Goal: Task Accomplishment & Management: Complete application form

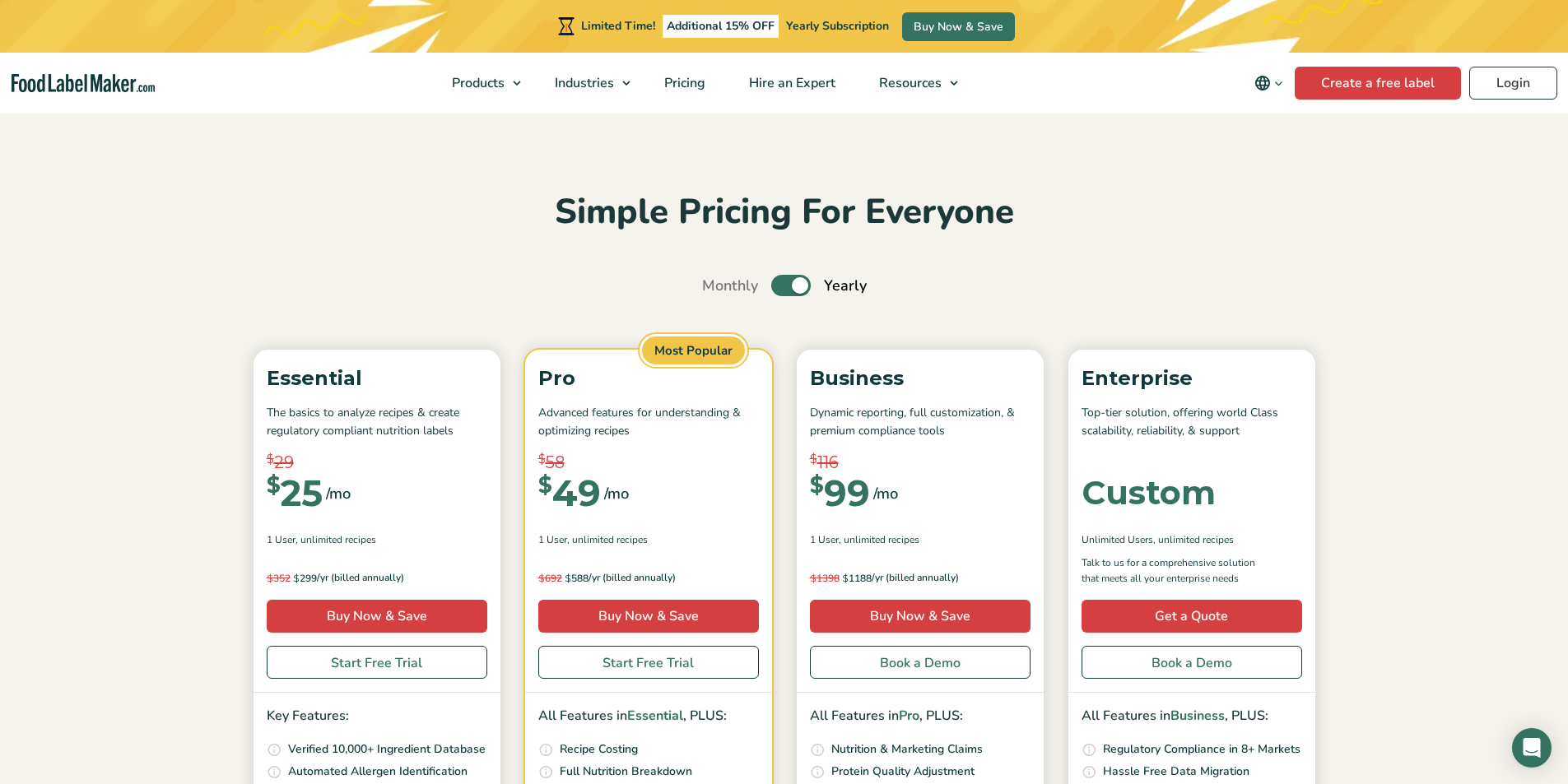
click at [1057, 264] on div "Simple Pricing For Everyone Monthly Toggle Yearly (6 Month Free + 2 Free Nutrit…" at bounding box center [784, 607] width 1103 height 836
click at [1139, 261] on div "Simple Pricing For Everyone Monthly Toggle Yearly (6 Month Free + 2 Free Nutrit…" at bounding box center [784, 607] width 1103 height 836
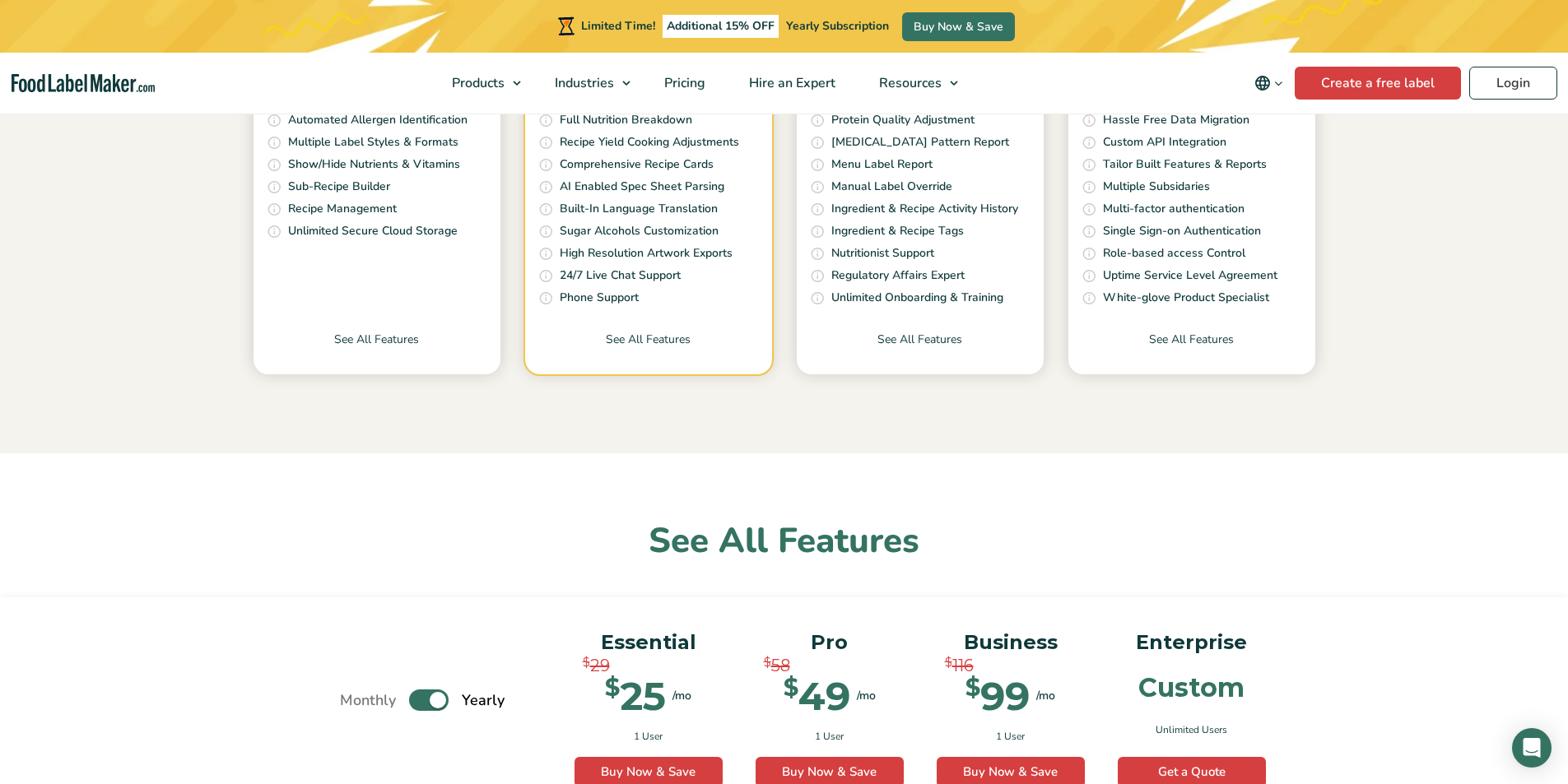
scroll to position [823, 0]
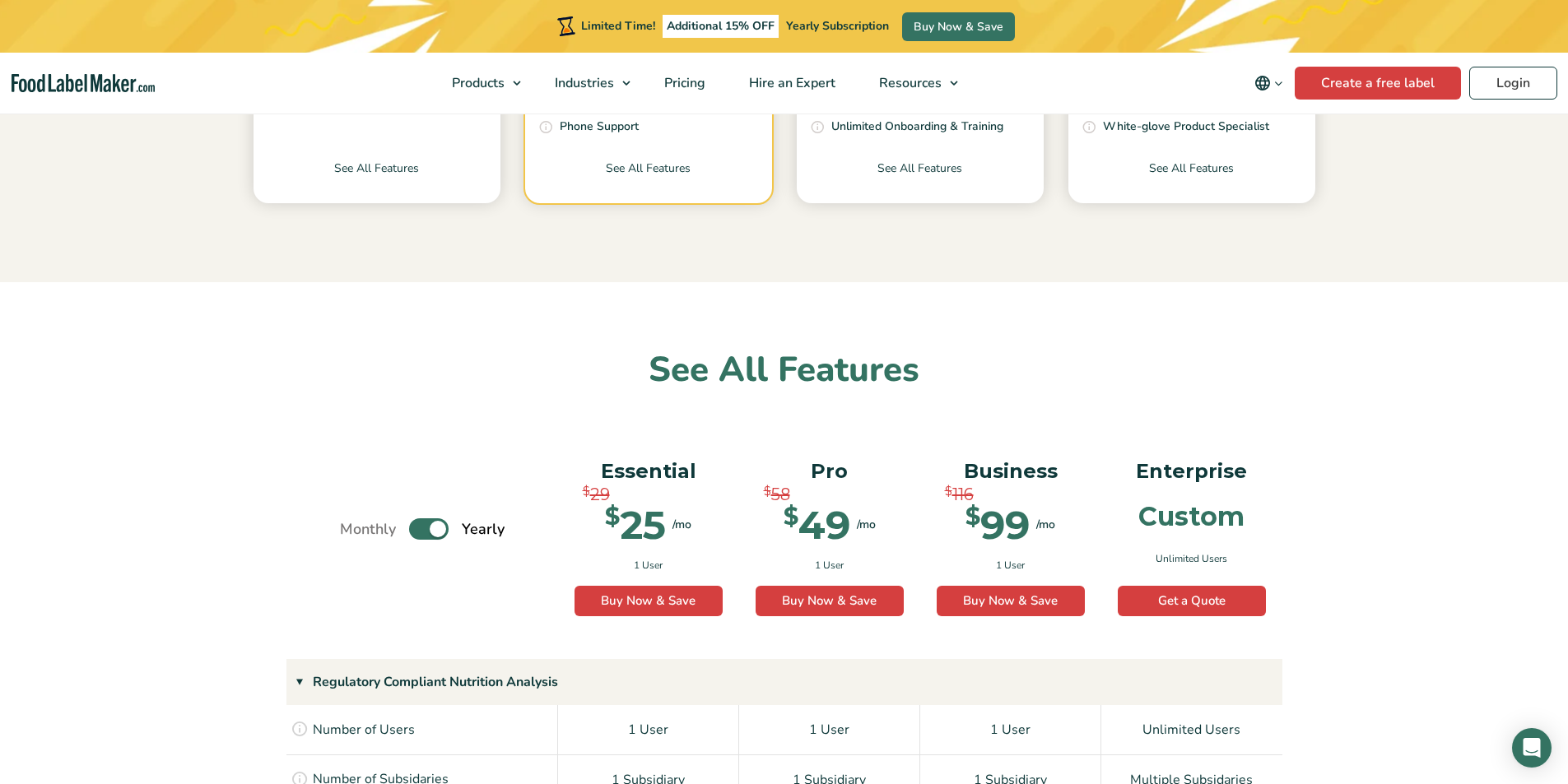
click at [1162, 429] on div "Monthly Toggle Yearly (6 Month Free + 2 Free Nutritional Consultations) Essenti…" at bounding box center [784, 543] width 1568 height 234
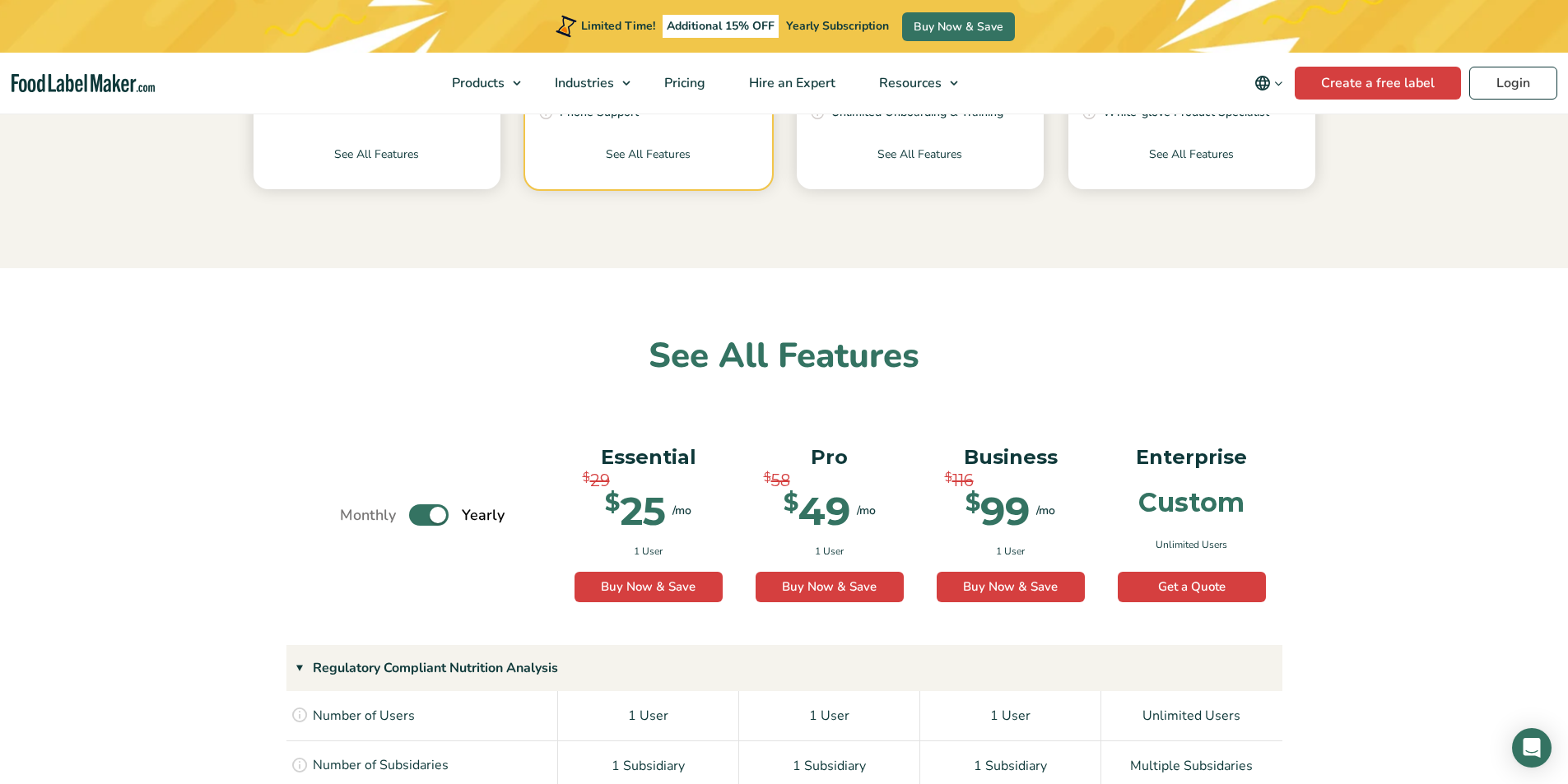
scroll to position [1234, 0]
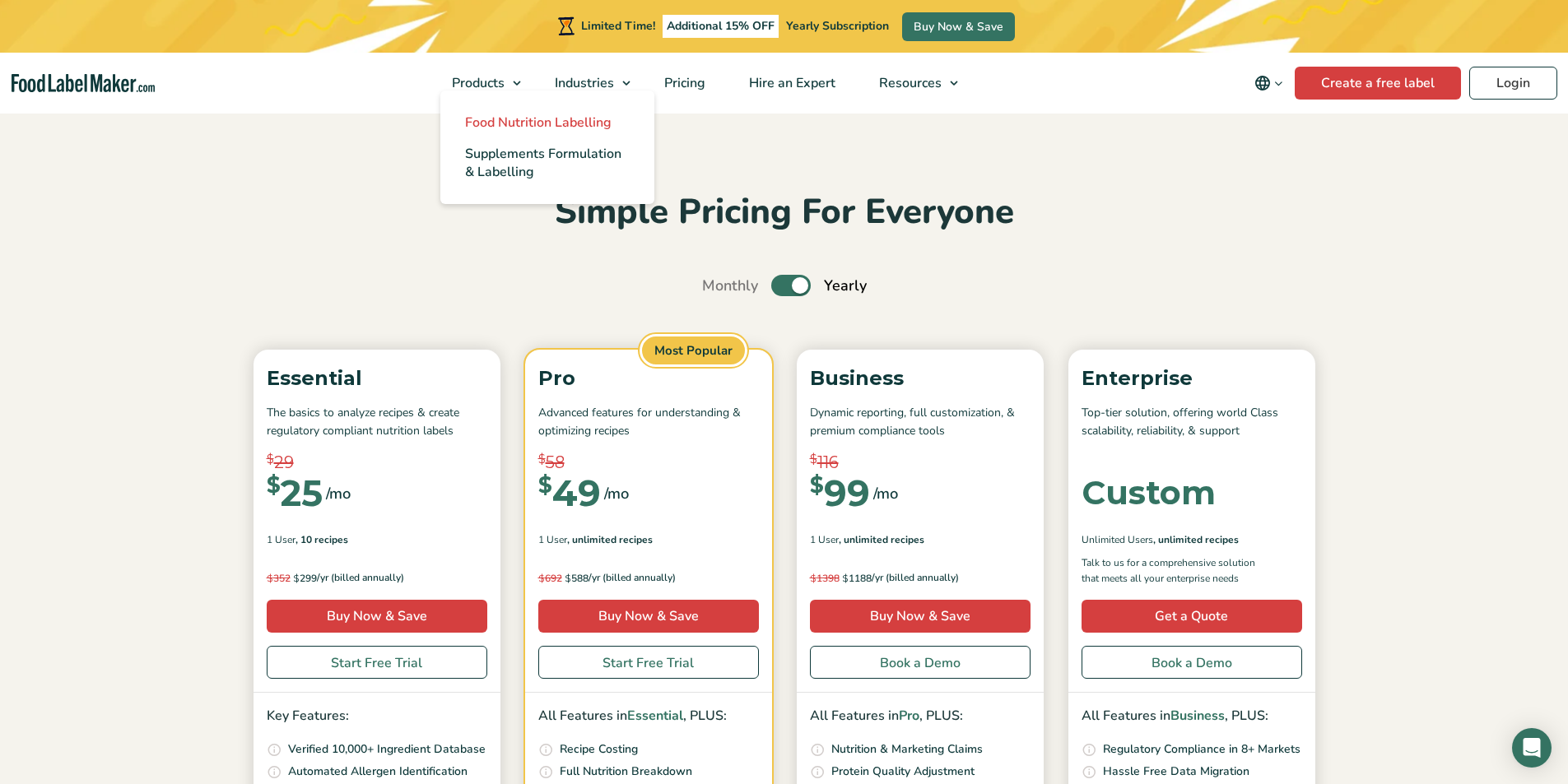
click at [536, 115] on span "Food Nutrition Labelling" at bounding box center [538, 122] width 147 height 18
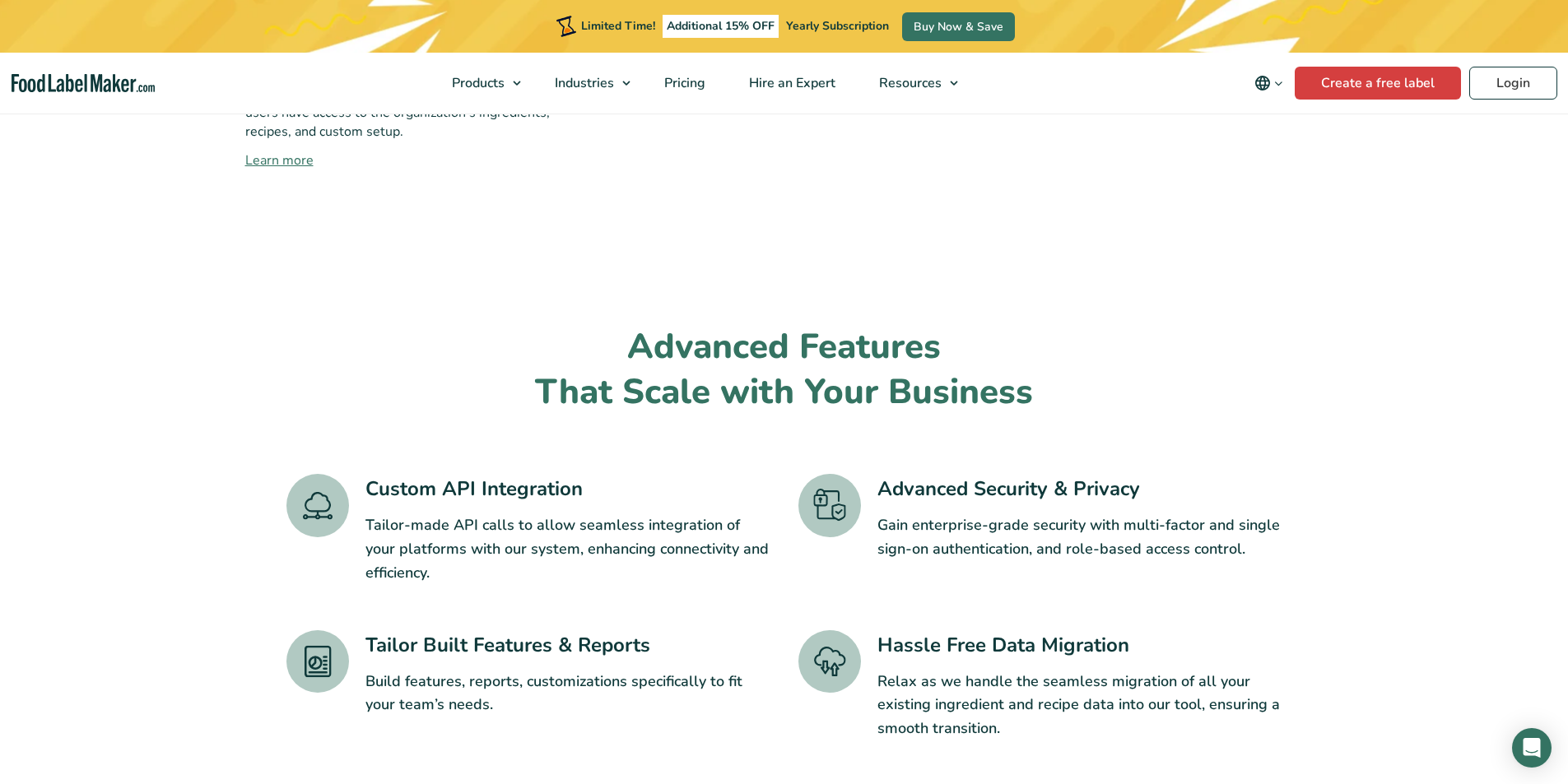
scroll to position [2468, 0]
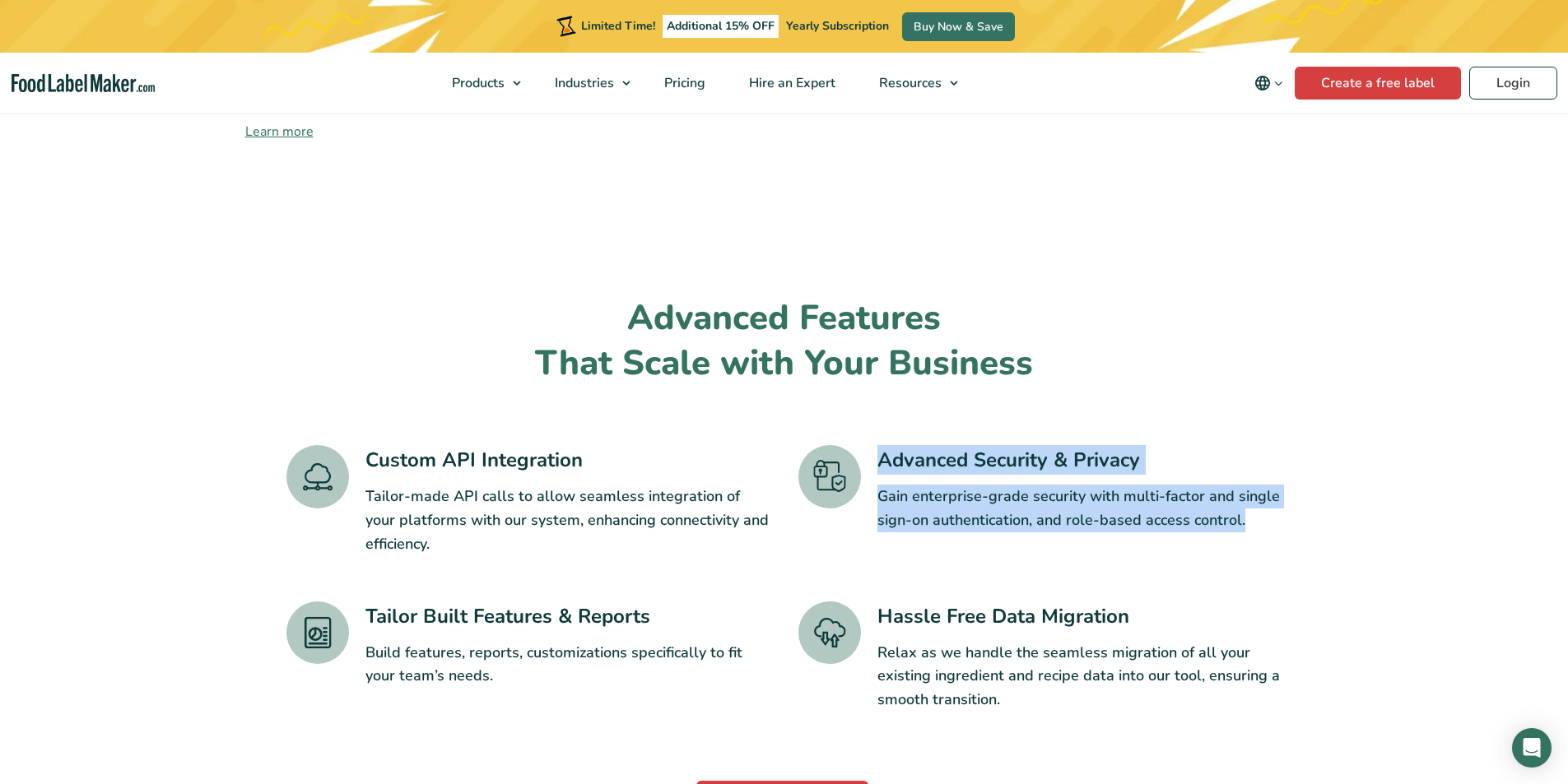
drag, startPoint x: 878, startPoint y: 398, endPoint x: 1318, endPoint y: 477, distance: 447.0
click at [1318, 477] on section "Advanced Features That Scale with Your Business Custom API Integration Tailor-m…" at bounding box center [784, 537] width 1568 height 560
drag, startPoint x: 1304, startPoint y: 474, endPoint x: 846, endPoint y: 415, distance: 461.8
click at [846, 415] on section "Advanced Features That Scale with Your Business Custom API Integration Tailor-m…" at bounding box center [784, 537] width 1568 height 560
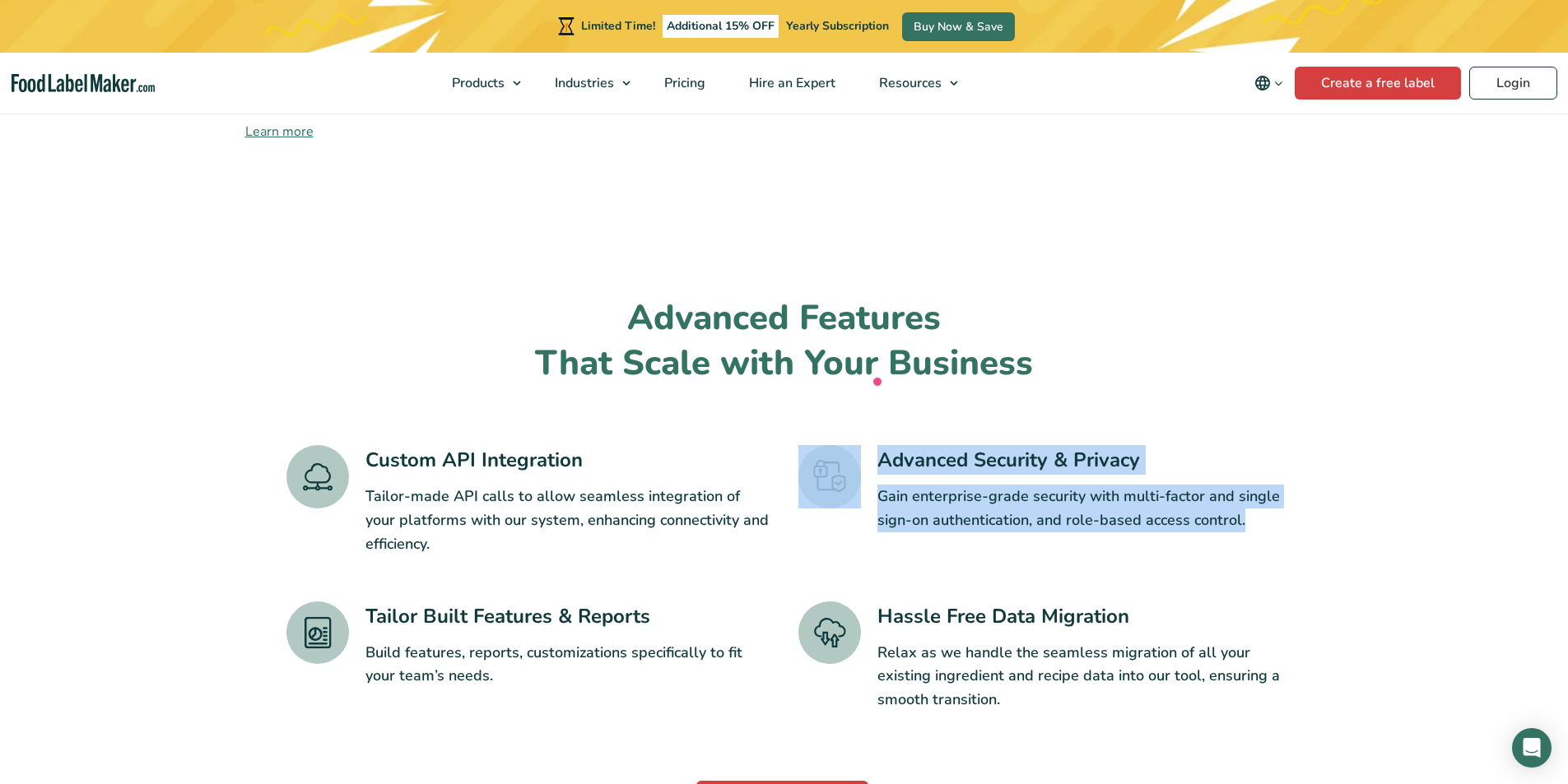
click at [1238, 381] on div "Advanced Features That Scale with Your Business Custom API Integration Tailor-m…" at bounding box center [784, 556] width 1021 height 521
drag, startPoint x: 1274, startPoint y: 478, endPoint x: 837, endPoint y: 395, distance: 444.8
click at [837, 445] on div "Advanced Security & Privacy Gain enterprise-grade security with multi-factor an…" at bounding box center [1039, 500] width 484 height 110
click at [1207, 445] on h3 "Advanced Security & Privacy" at bounding box center [1080, 460] width 405 height 30
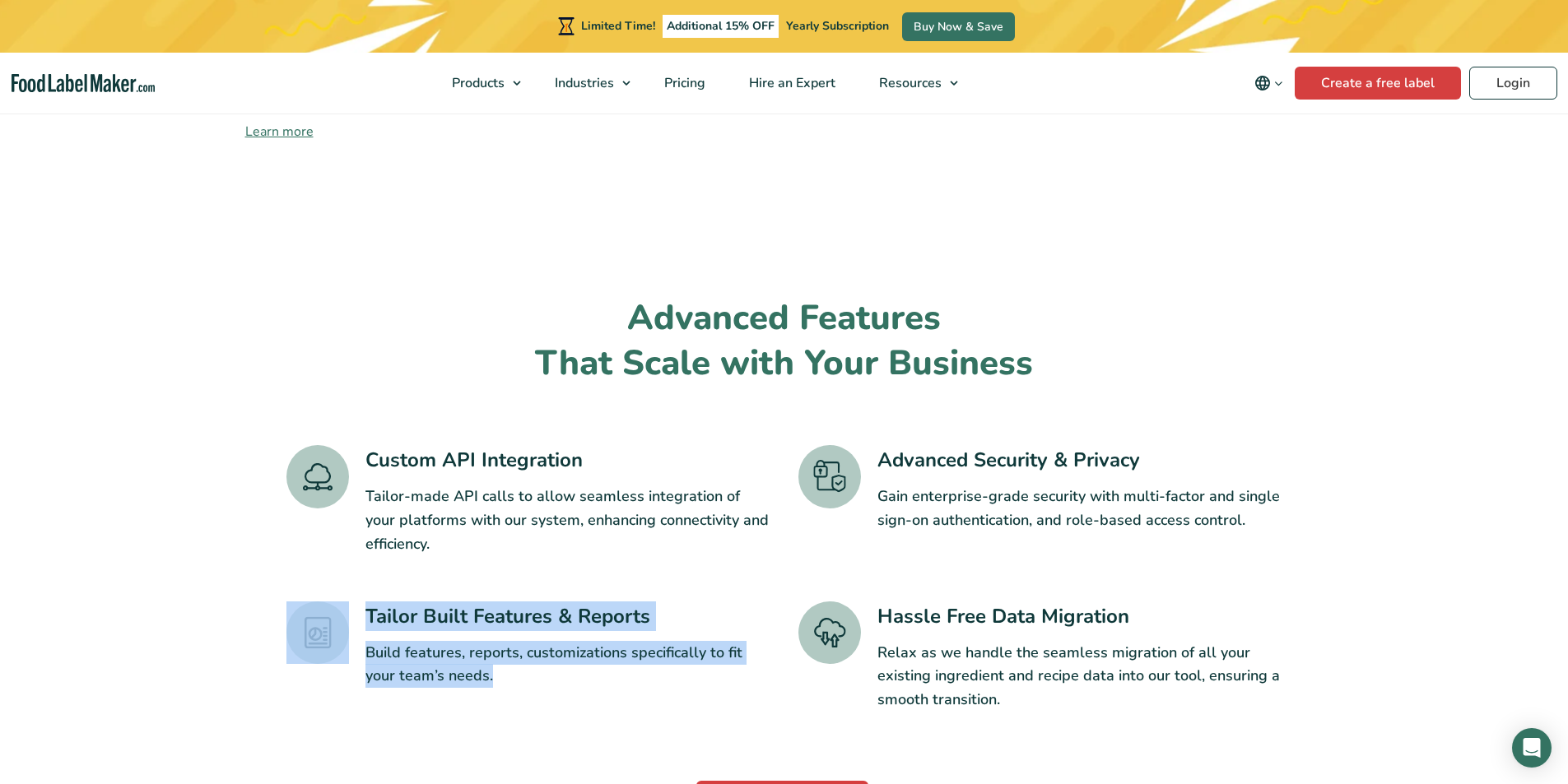
drag, startPoint x: 546, startPoint y: 611, endPoint x: 327, endPoint y: 545, distance: 228.7
click at [327, 601] on div "Tailor Built Features & Reports Build features, reports, customizations specifi…" at bounding box center [528, 656] width 484 height 110
click at [523, 641] on p "Build features, reports, customizations specifically to fit your team’s needs." at bounding box center [568, 665] width 405 height 47
drag, startPoint x: 530, startPoint y: 621, endPoint x: 330, endPoint y: 546, distance: 213.6
click at [329, 601] on div "Tailor Built Features & Reports Build features, reports, customizations specifi…" at bounding box center [528, 656] width 484 height 110
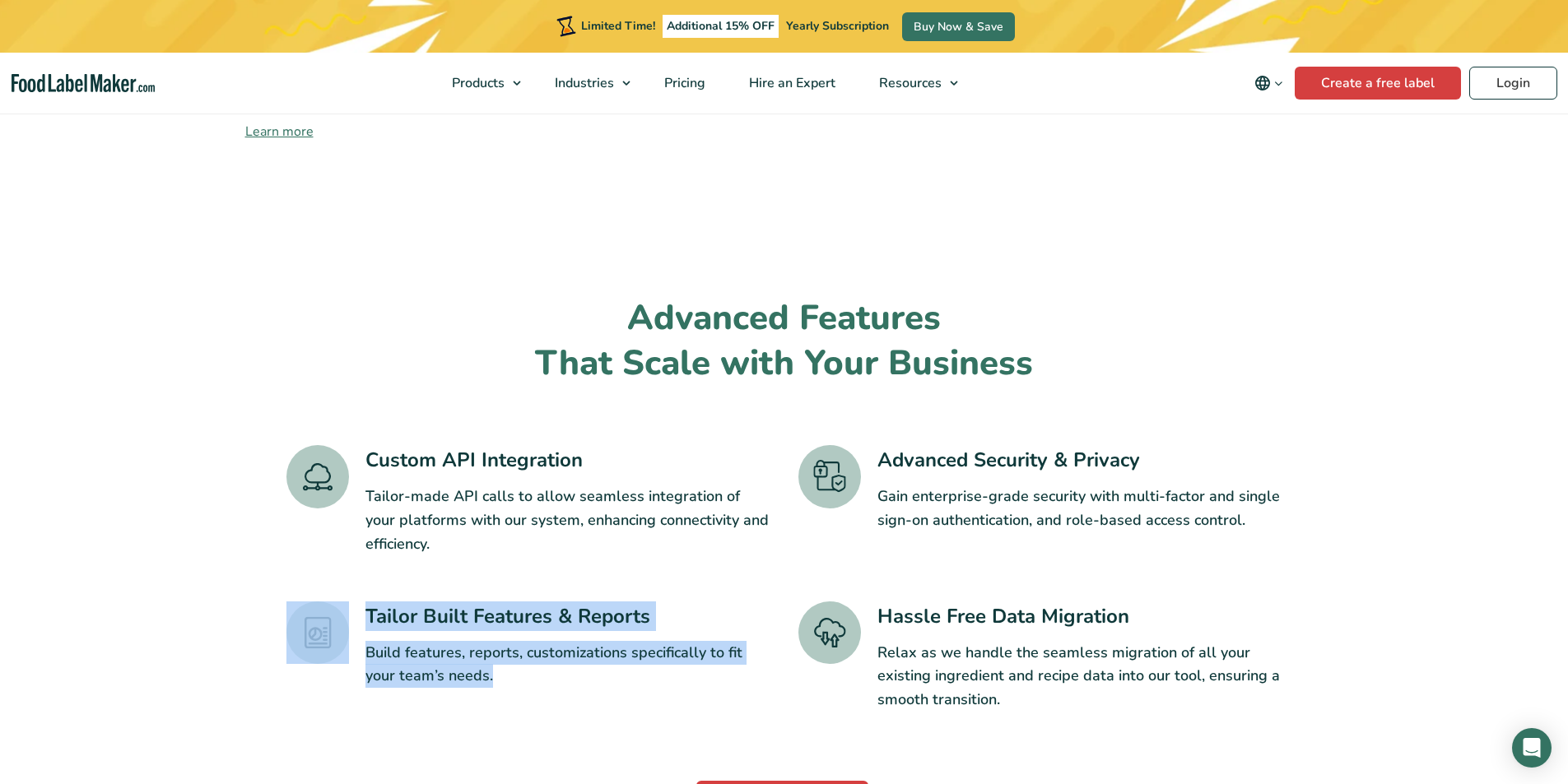
click at [533, 641] on p "Build features, reports, customizations specifically to fit your team’s needs." at bounding box center [568, 665] width 405 height 47
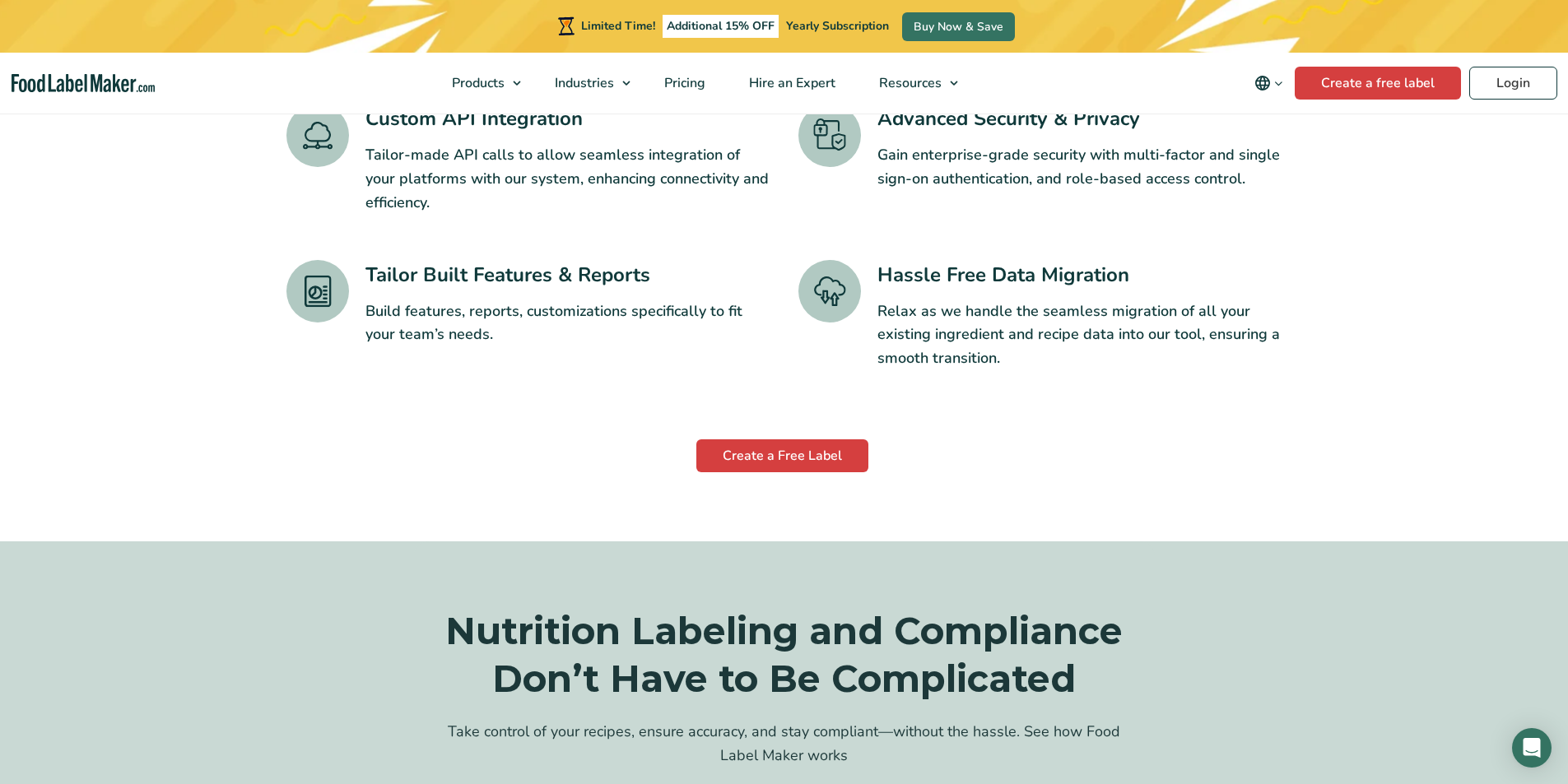
scroll to position [2879, 0]
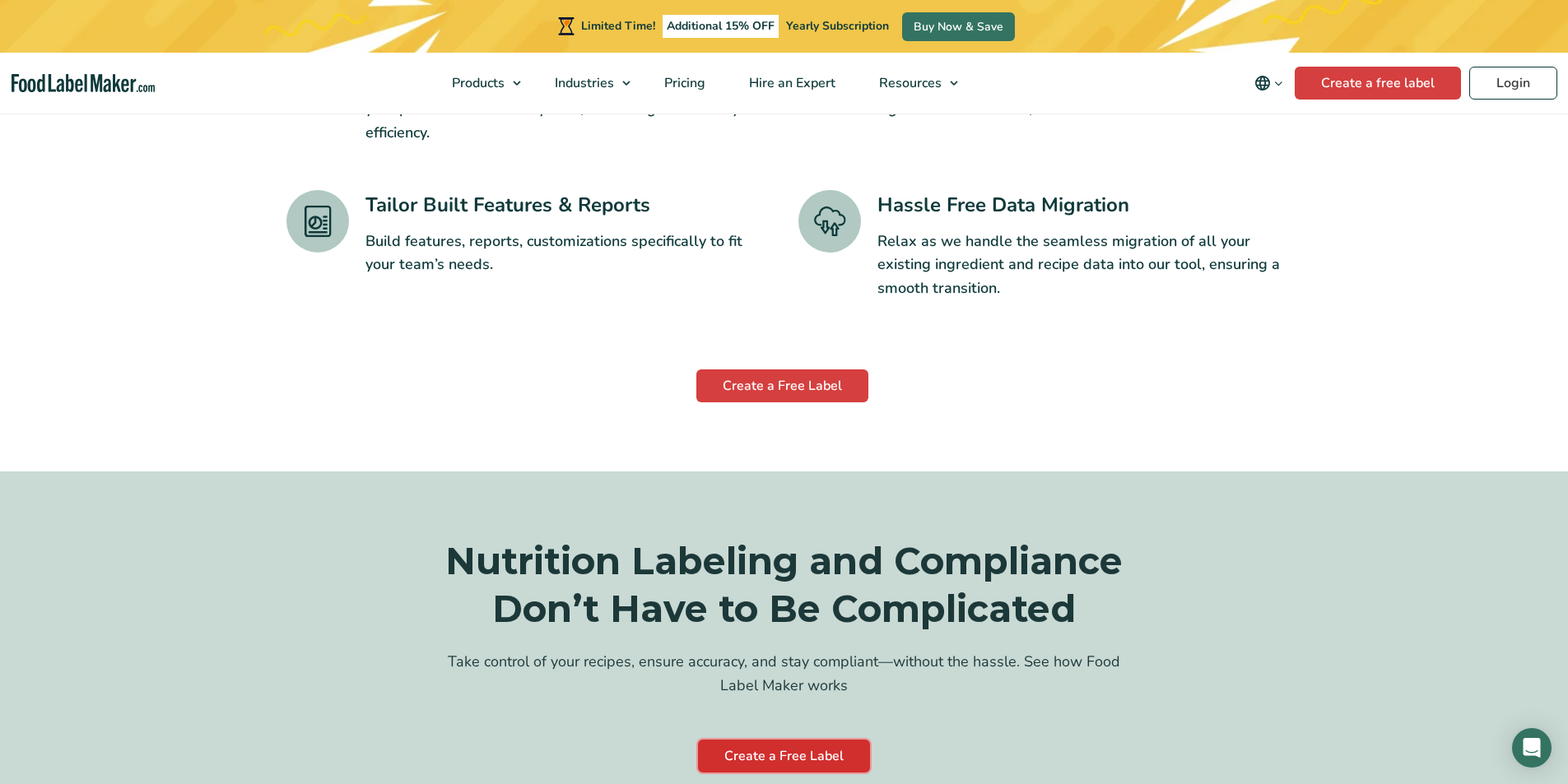
click at [795, 739] on link "Create a Free Label" at bounding box center [784, 755] width 172 height 33
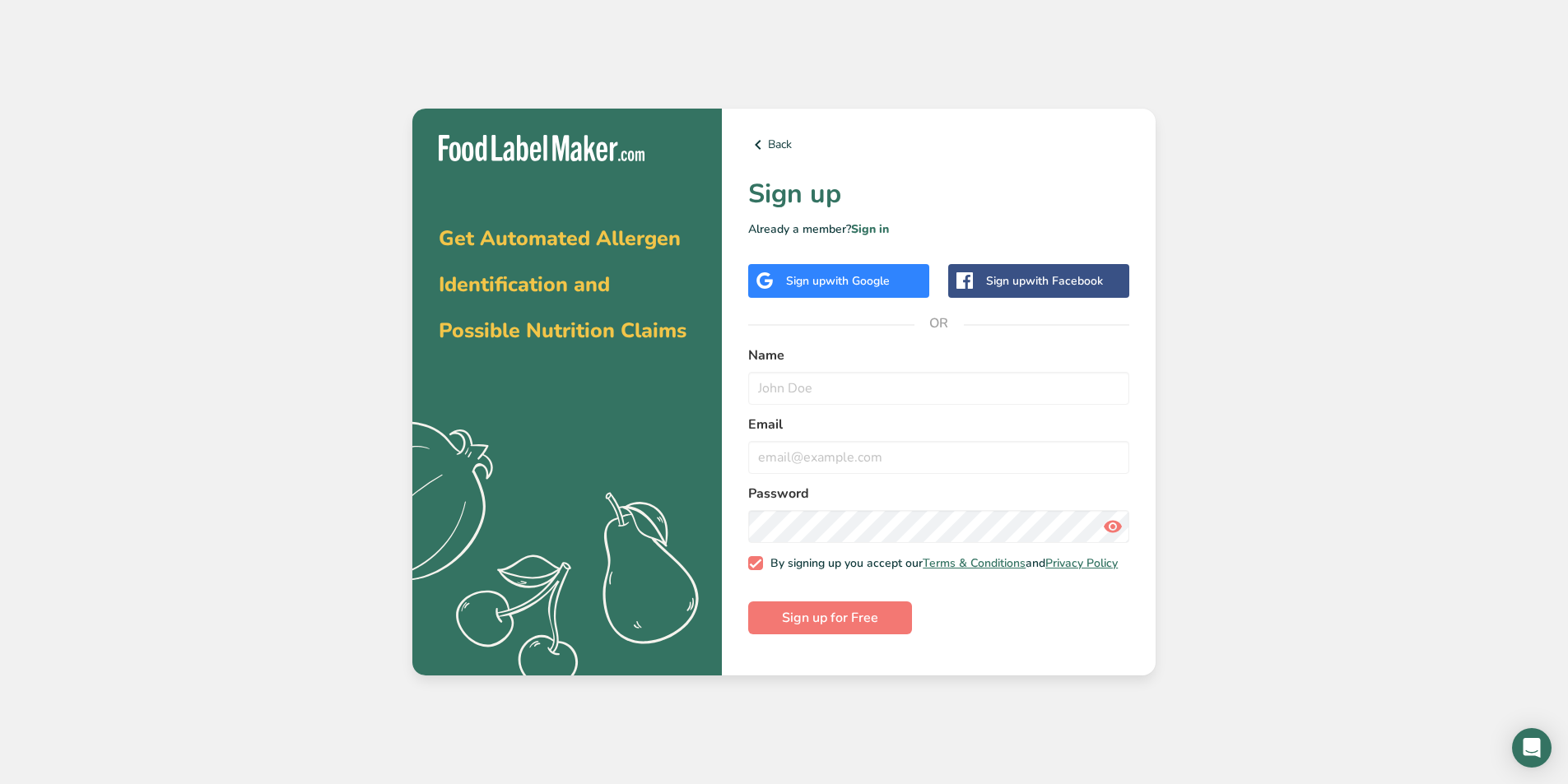
click at [860, 284] on span "with Google" at bounding box center [858, 281] width 64 height 15
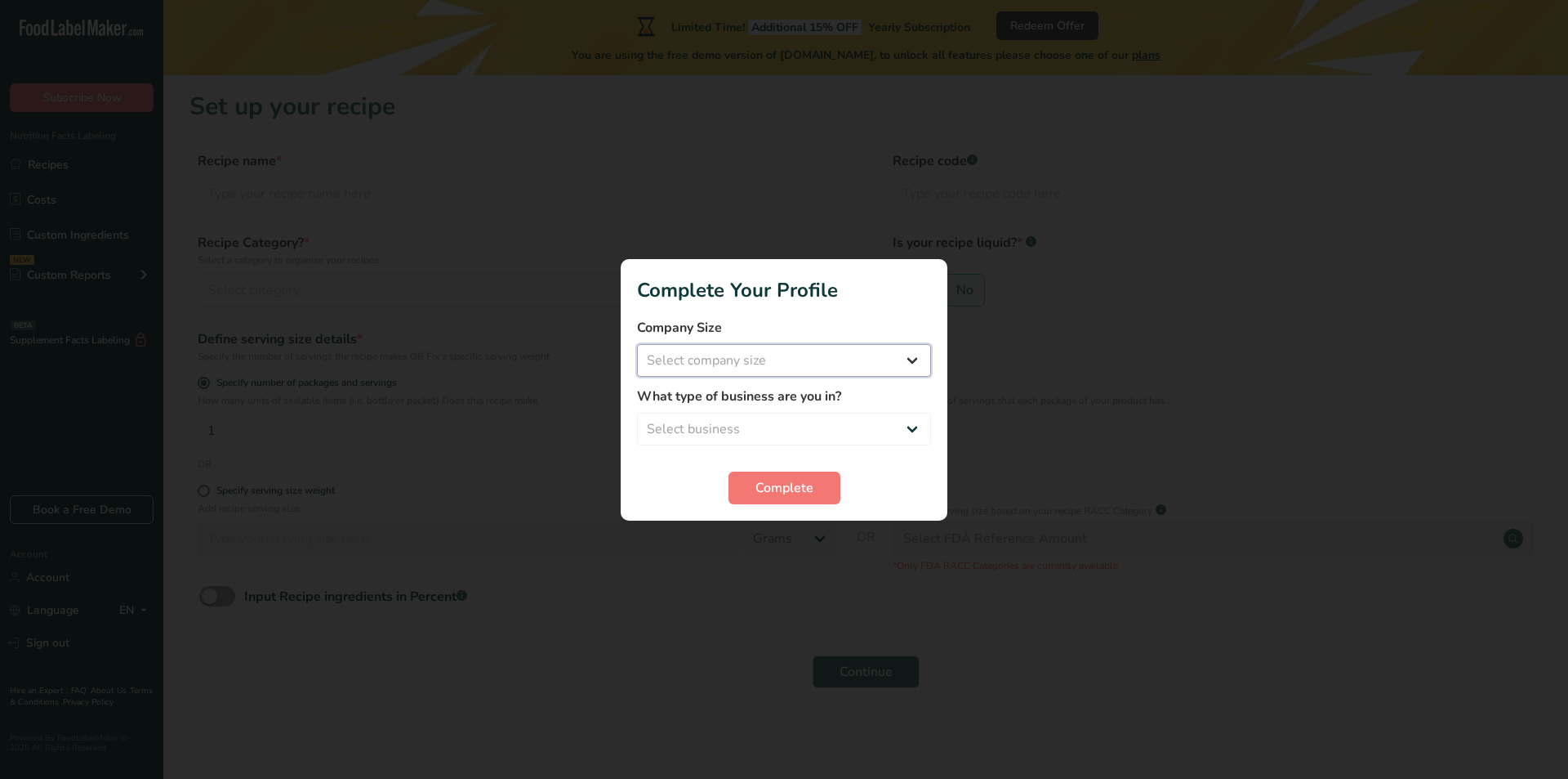
click at [814, 373] on select "Select company size" at bounding box center [784, 360] width 294 height 33
select select "2"
click at [637, 344] on select "Select company size Fewer than 10 Employees 10 to 50 Employees 51 to 500 Employ…" at bounding box center [784, 360] width 294 height 33
click at [800, 427] on select "Select business Packaged Food Manufacturer Restaurant & Cafe Bakery Meal Plans …" at bounding box center [784, 429] width 294 height 33
select select "1"
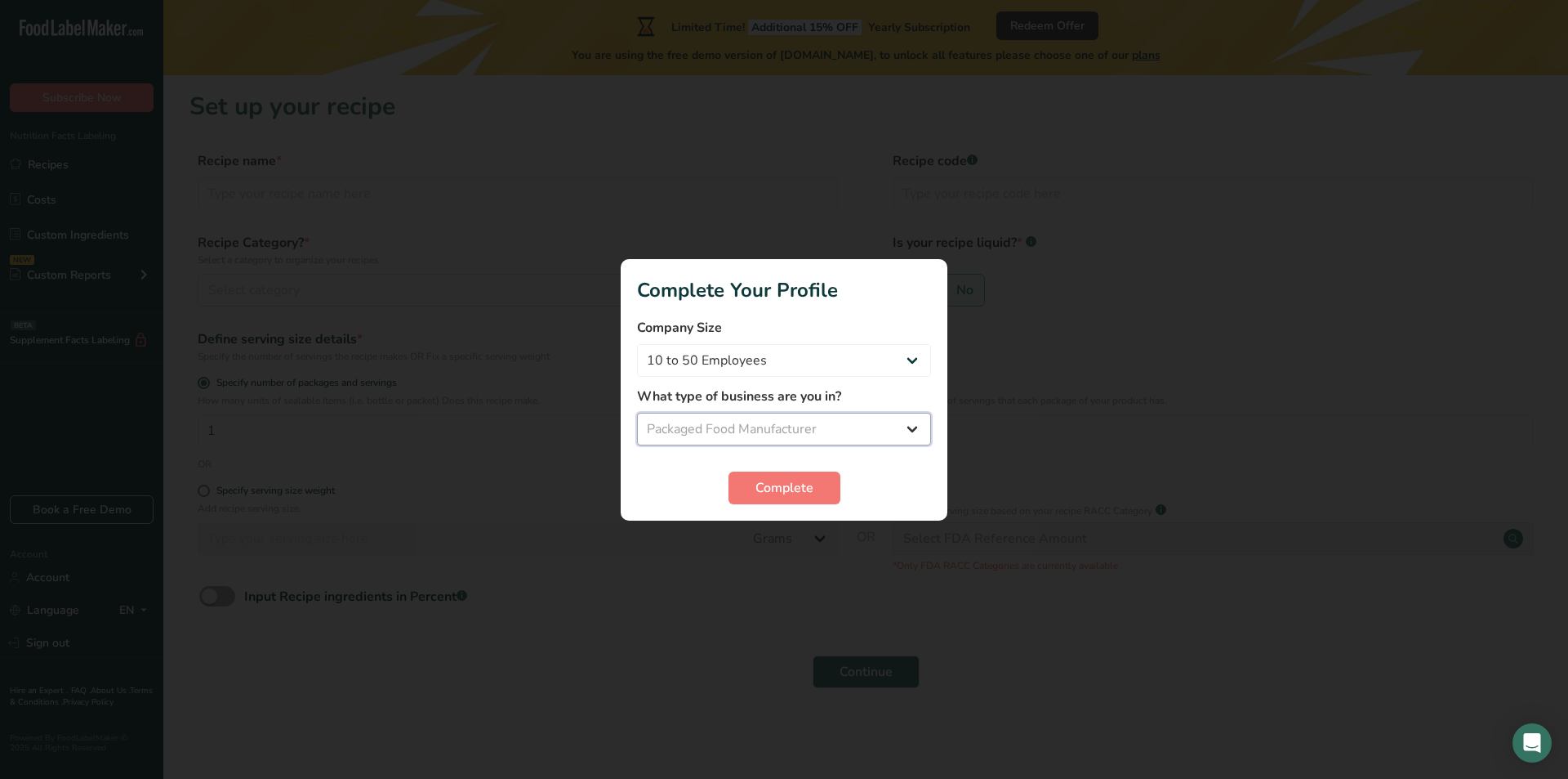
click at [637, 413] on select "Select business Packaged Food Manufacturer Restaurant & Cafe Bakery Meal Plans …" at bounding box center [784, 429] width 294 height 33
click at [778, 492] on span "Complete" at bounding box center [784, 487] width 58 height 19
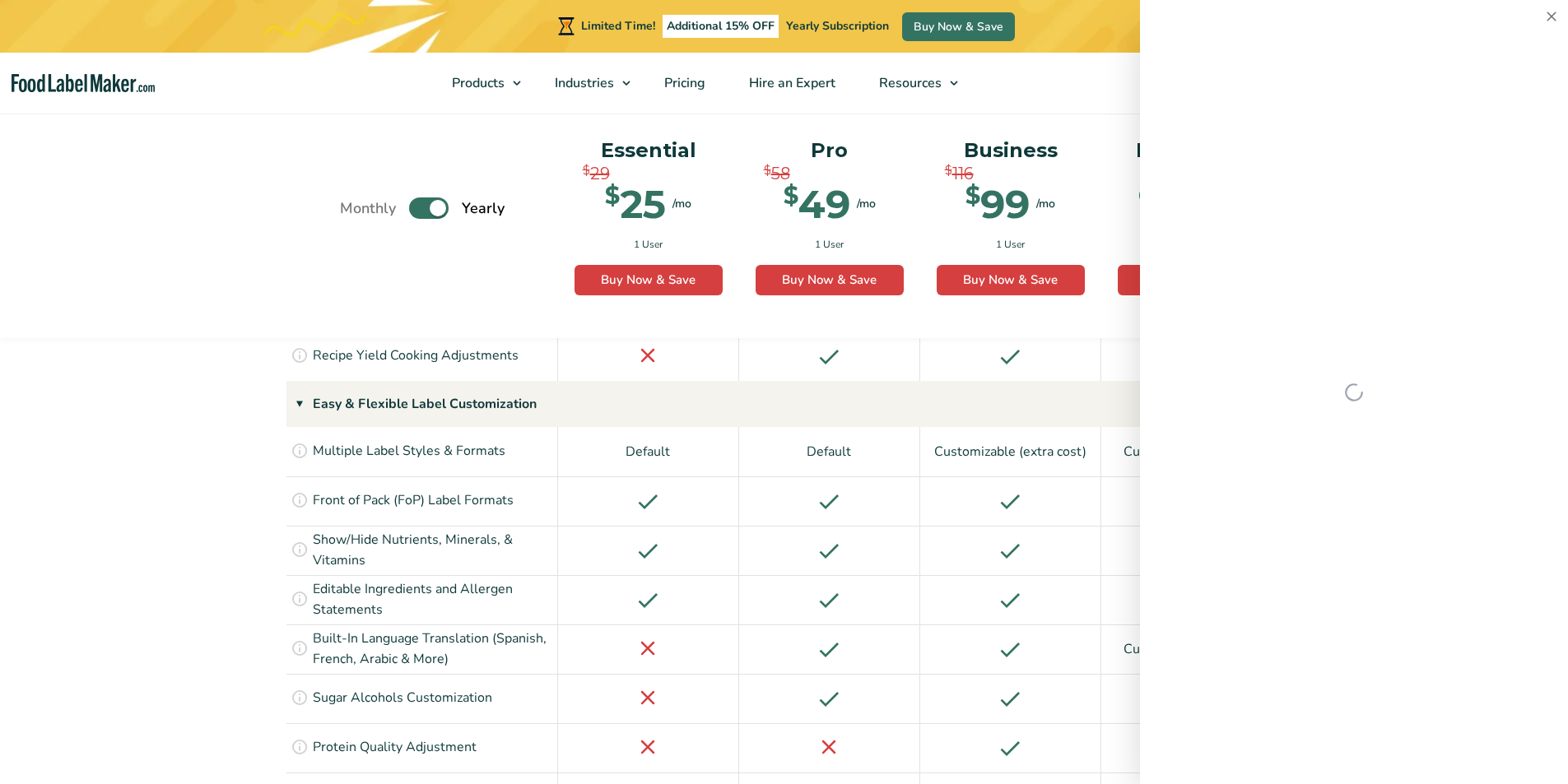
scroll to position [1871, 0]
